Goal: Information Seeking & Learning: Learn about a topic

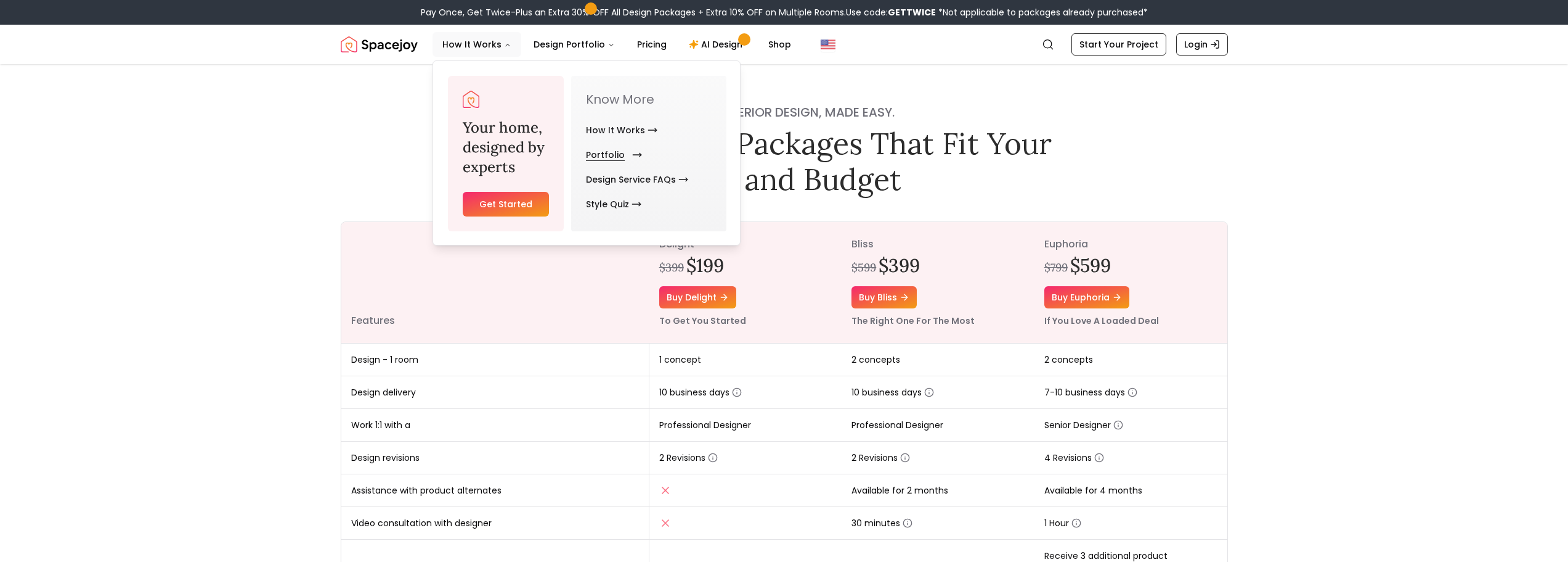
click at [611, 155] on link "Portfolio" at bounding box center [611, 155] width 51 height 25
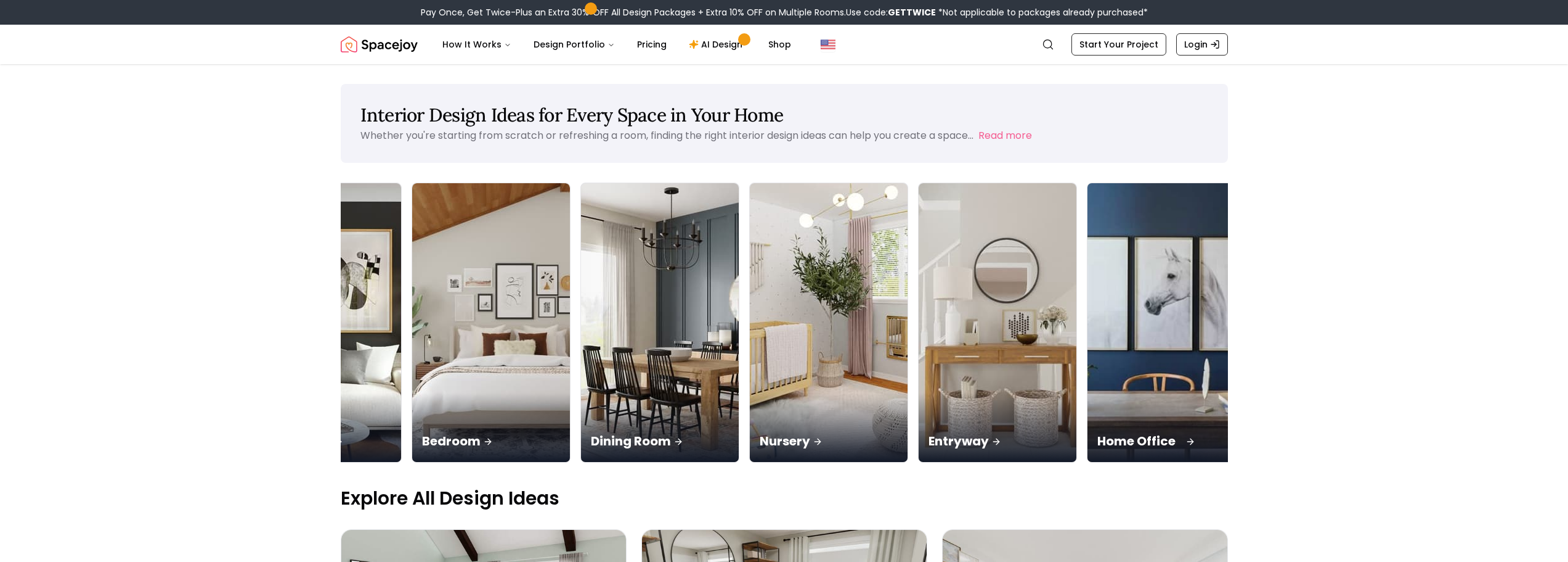
scroll to position [0, 99]
click at [1131, 308] on img at bounding box center [1165, 323] width 166 height 293
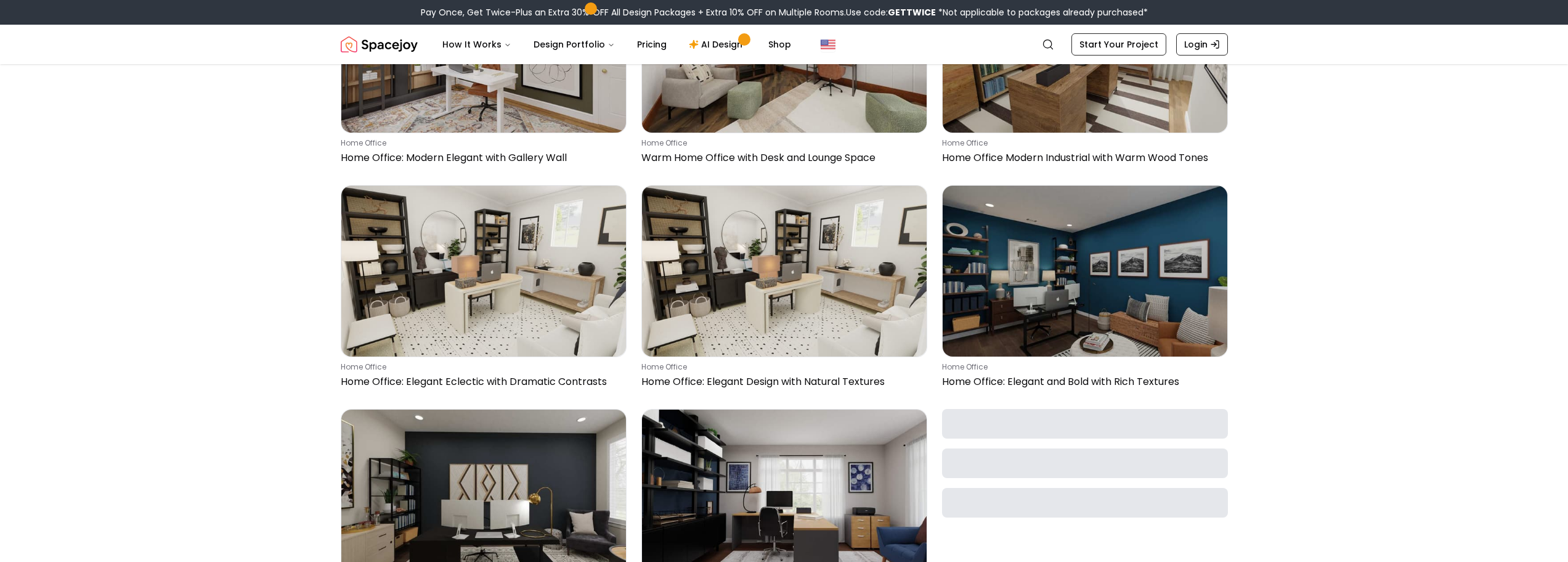
scroll to position [1788, 0]
